Goal: Task Accomplishment & Management: Manage account settings

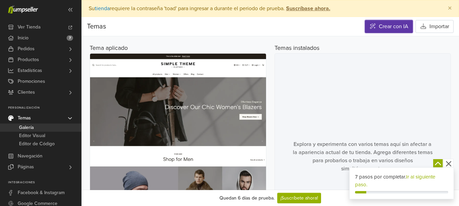
click at [397, 28] on link "Crear con IA" at bounding box center [389, 26] width 48 height 13
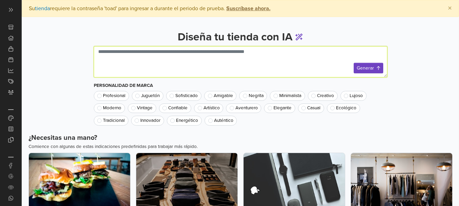
click at [129, 55] on textarea at bounding box center [240, 61] width 293 height 31
type textarea "**********"
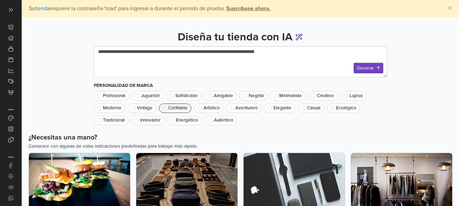
click at [166, 108] on span at bounding box center [164, 108] width 4 height 4
click at [370, 69] on button "Generar" at bounding box center [369, 68] width 30 height 11
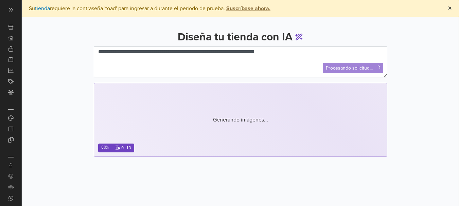
click at [450, 7] on span "×" at bounding box center [450, 8] width 4 height 10
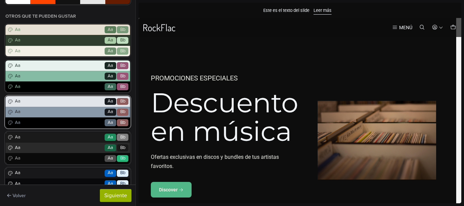
scroll to position [170, 0]
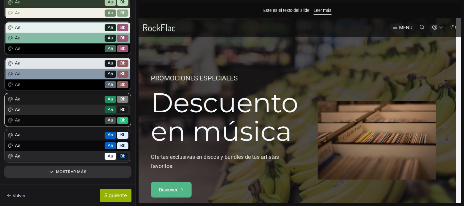
click at [73, 105] on div "Aa Go Aa Bb" at bounding box center [67, 110] width 125 height 11
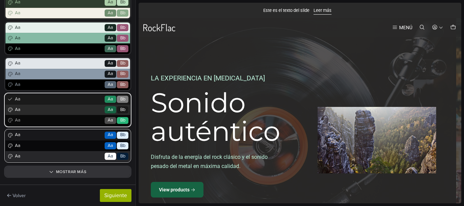
scroll to position [189, 0]
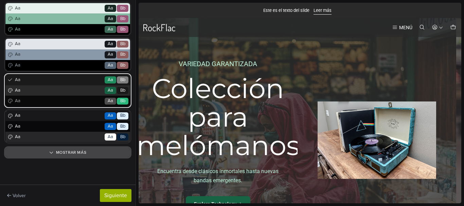
click at [71, 151] on button "Mostrar más" at bounding box center [67, 153] width 125 height 10
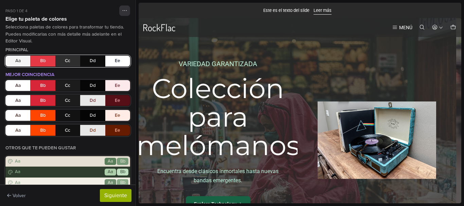
click at [66, 62] on button "Aa Bb Cc Dd Ee" at bounding box center [67, 61] width 125 height 11
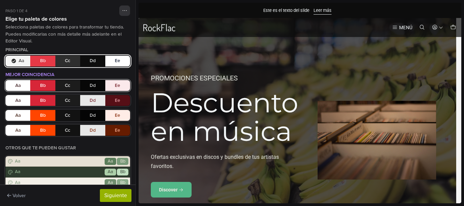
click at [66, 85] on button "Aa Bb Cc Dd Ee" at bounding box center [67, 85] width 125 height 11
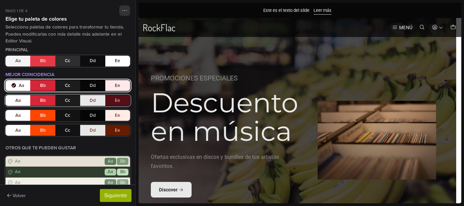
click at [67, 101] on button "Aa Bb Cc Dd Ee" at bounding box center [67, 100] width 125 height 11
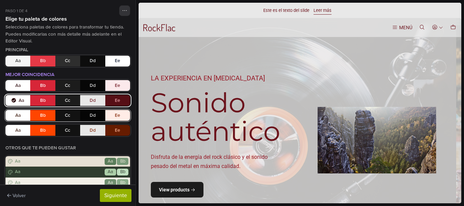
click at [66, 115] on button "Aa Bb Cc Dd Ee" at bounding box center [67, 115] width 125 height 11
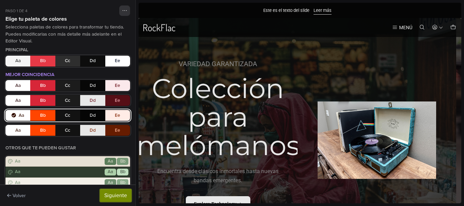
click at [114, 195] on button "Siguiente" at bounding box center [116, 195] width 32 height 13
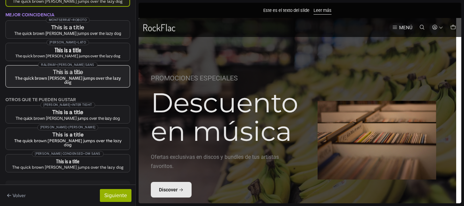
scroll to position [98, 0]
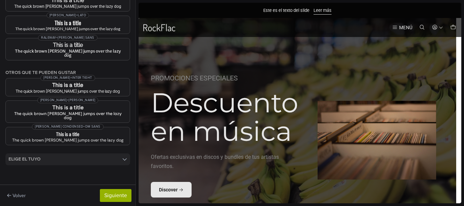
click at [116, 154] on summary "Elige el tuyo" at bounding box center [67, 160] width 125 height 12
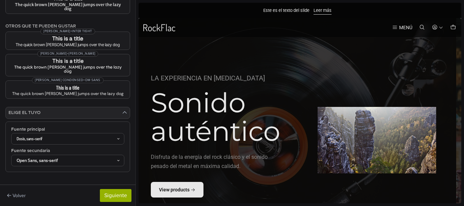
scroll to position [148, 0]
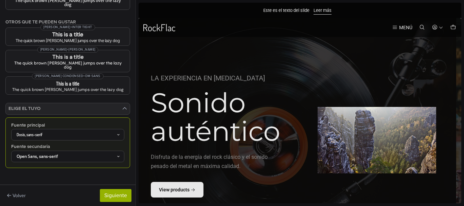
click at [116, 131] on icon at bounding box center [118, 134] width 4 height 7
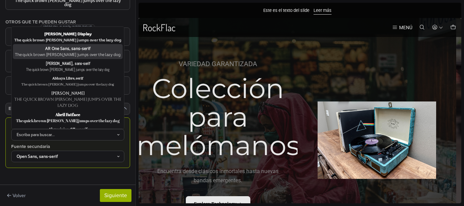
scroll to position [34, 0]
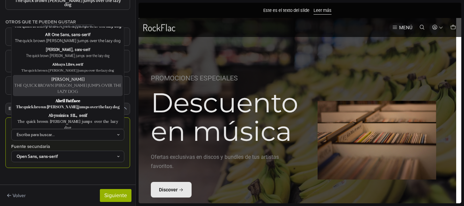
click at [88, 83] on div "The quick brown fox jumps over the lazy dog" at bounding box center [67, 89] width 107 height 12
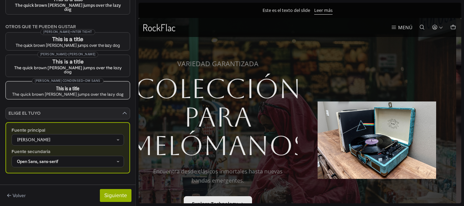
scroll to position [148, 0]
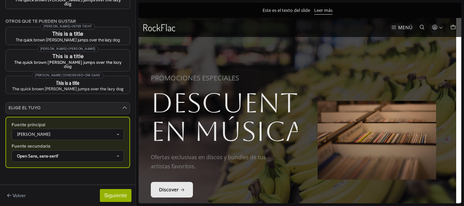
click at [109, 153] on div "Open Sans, sans-serif" at bounding box center [64, 156] width 103 height 6
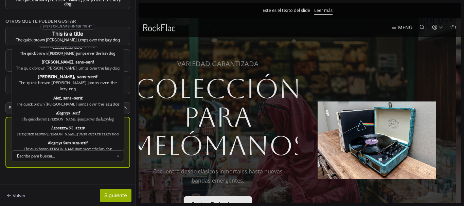
scroll to position [464, 0]
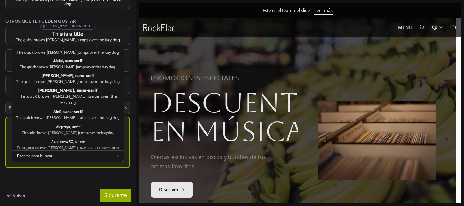
click at [69, 168] on div "Alegreya Sans SC, sans-serif" at bounding box center [68, 171] width 106 height 6
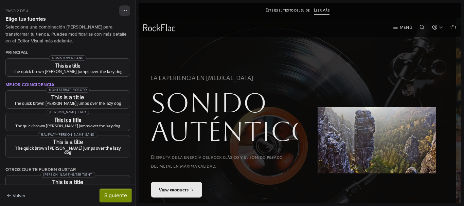
click at [112, 194] on button "Siguiente" at bounding box center [116, 195] width 32 height 13
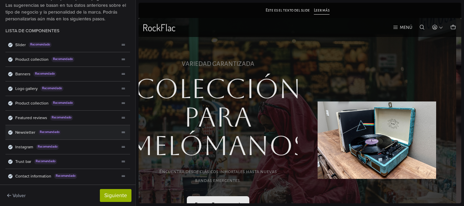
scroll to position [18, 0]
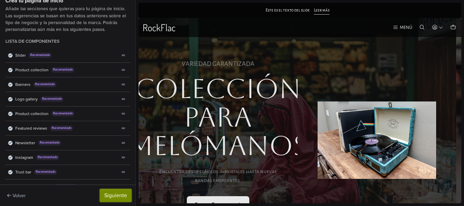
click at [112, 194] on button "Siguiente" at bounding box center [116, 195] width 32 height 13
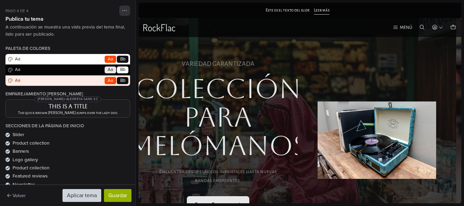
click at [84, 114] on div "The quick brown fox jumps over the lazy dog" at bounding box center [67, 113] width 113 height 4
click at [85, 108] on h3 "This is a title" at bounding box center [67, 106] width 113 height 5
click at [59, 109] on h3 "This is a title" at bounding box center [67, 106] width 113 height 5
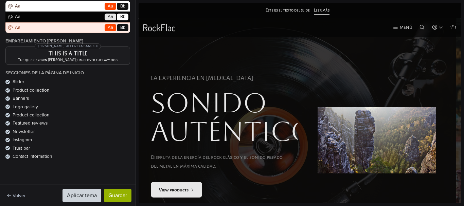
scroll to position [0, 0]
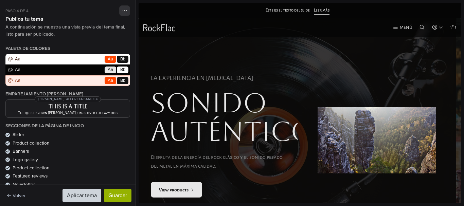
click at [65, 80] on div "Paleta de colores Aa Go Aa Bb Aa Go Aa Bb Aa Go Aa Bb" at bounding box center [67, 66] width 125 height 40
click at [68, 70] on div "Paleta de colores Aa Go Aa Bb Aa Go Aa Bb Aa Go Aa Bb" at bounding box center [67, 66] width 125 height 40
click at [82, 196] on button "Aplicar tema" at bounding box center [81, 195] width 39 height 13
click at [117, 196] on button "Guardar" at bounding box center [118, 195] width 28 height 13
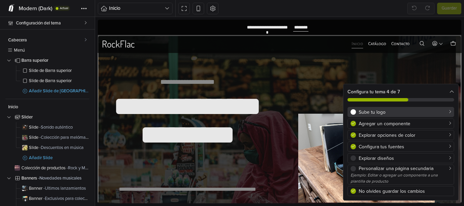
click at [371, 112] on div "Sube tu logo" at bounding box center [405, 112] width 92 height 7
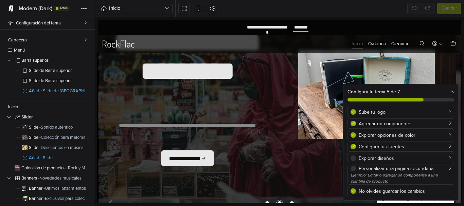
scroll to position [68, 0]
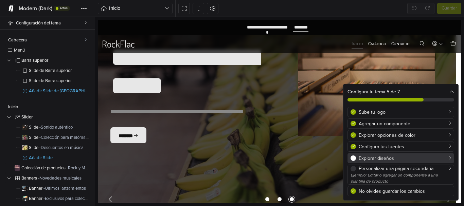
click at [381, 159] on div "Explorar diseños" at bounding box center [405, 158] width 92 height 7
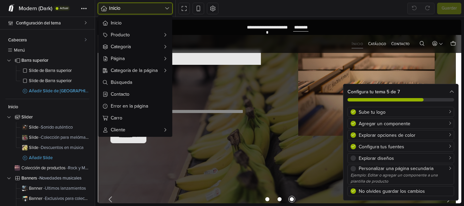
click at [166, 7] on icon "button" at bounding box center [167, 8] width 5 height 5
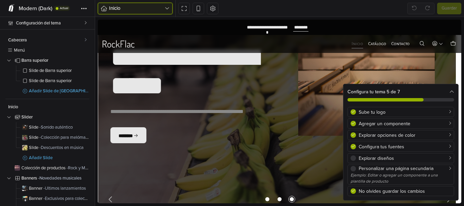
click at [166, 7] on icon "button" at bounding box center [167, 8] width 5 height 5
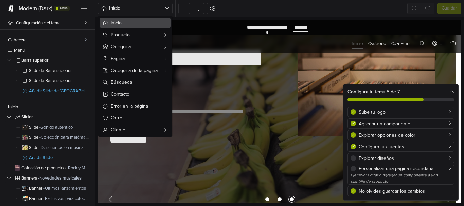
click at [151, 23] on span "Inicio" at bounding box center [139, 22] width 57 height 7
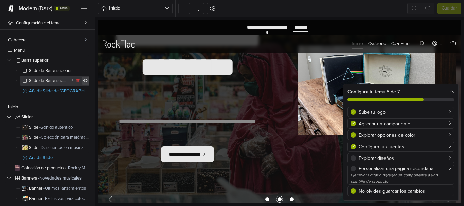
click at [83, 81] on icon at bounding box center [85, 81] width 4 height 4
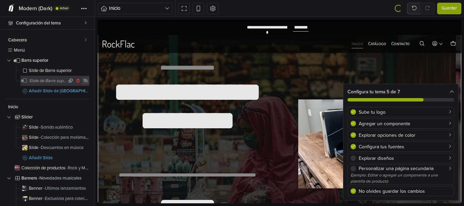
scroll to position [0, 0]
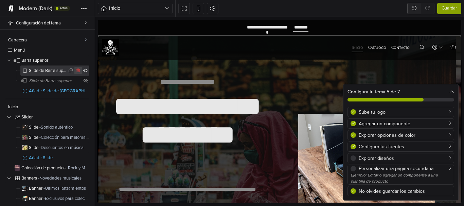
click at [76, 71] on icon at bounding box center [78, 71] width 5 height 4
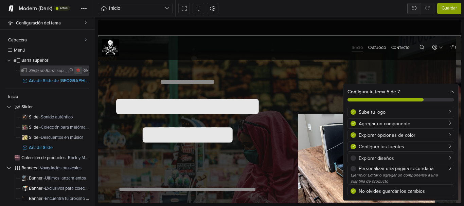
click at [76, 72] on icon at bounding box center [78, 71] width 5 height 4
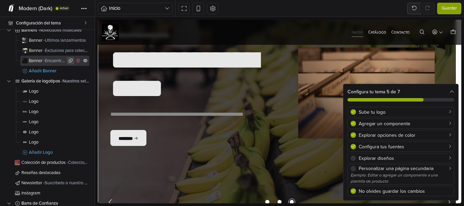
scroll to position [136, 0]
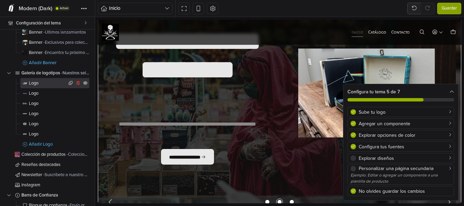
click at [34, 83] on span "Logo" at bounding box center [48, 83] width 38 height 4
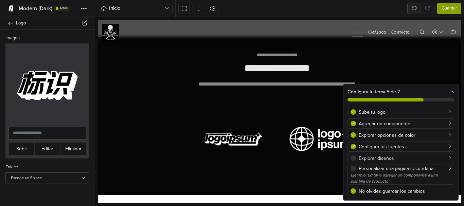
scroll to position [579, 0]
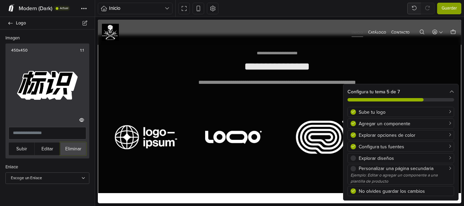
click at [69, 148] on button "Eliminar" at bounding box center [73, 148] width 26 height 13
